Goal: Task Accomplishment & Management: Use online tool/utility

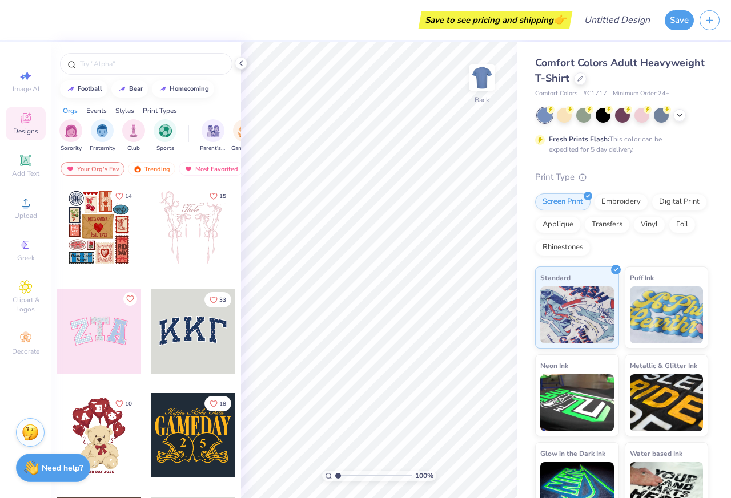
click at [492, 17] on div "Save to see pricing and shipping 👉" at bounding box center [495, 19] width 148 height 17
click at [675, 19] on button "Save" at bounding box center [678, 19] width 29 height 20
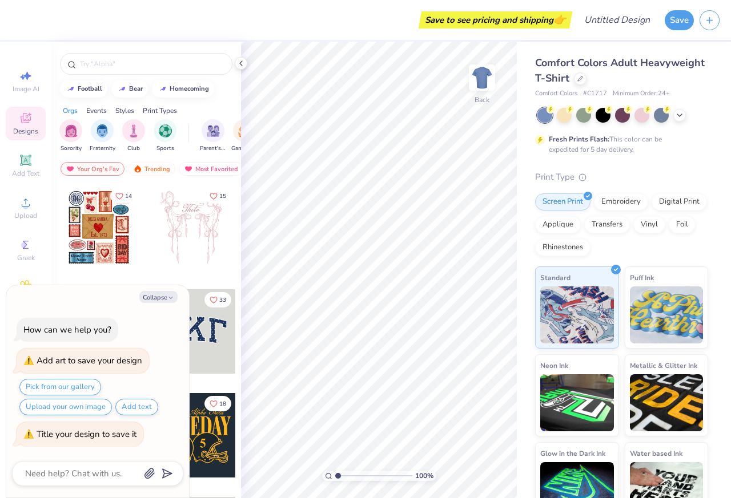
type textarea "x"
